Goal: Navigation & Orientation: Find specific page/section

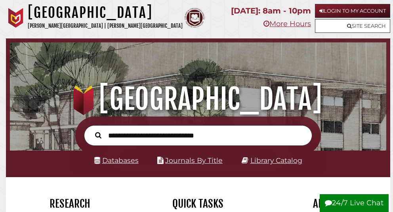
click at [337, 118] on div at bounding box center [198, 136] width 385 height 38
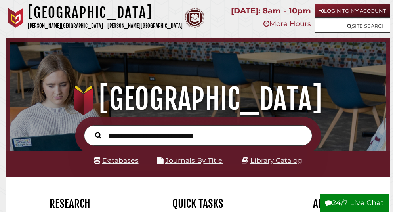
scroll to position [124, 373]
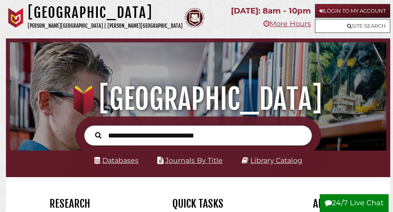
scroll to position [124, 373]
